Goal: Find specific page/section: Find specific page/section

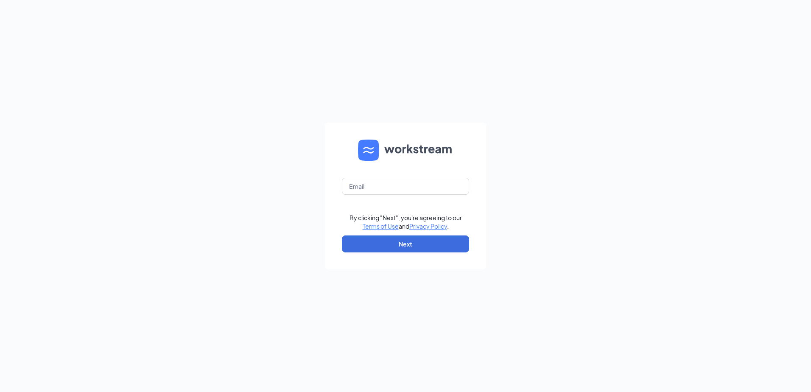
click at [362, 176] on form "By clicking "Next", you're agreeing to our Terms of Use and Privacy Policy . Ne…" at bounding box center [405, 196] width 161 height 147
click at [362, 179] on input "text" at bounding box center [405, 186] width 127 height 17
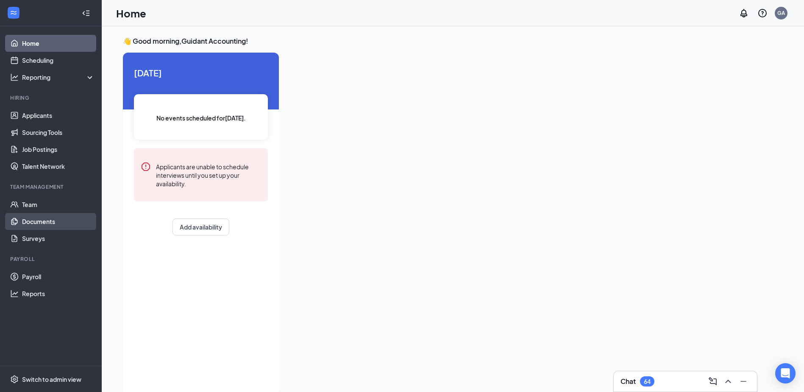
click at [35, 216] on link "Documents" at bounding box center [58, 221] width 72 height 17
